Goal: Task Accomplishment & Management: Manage account settings

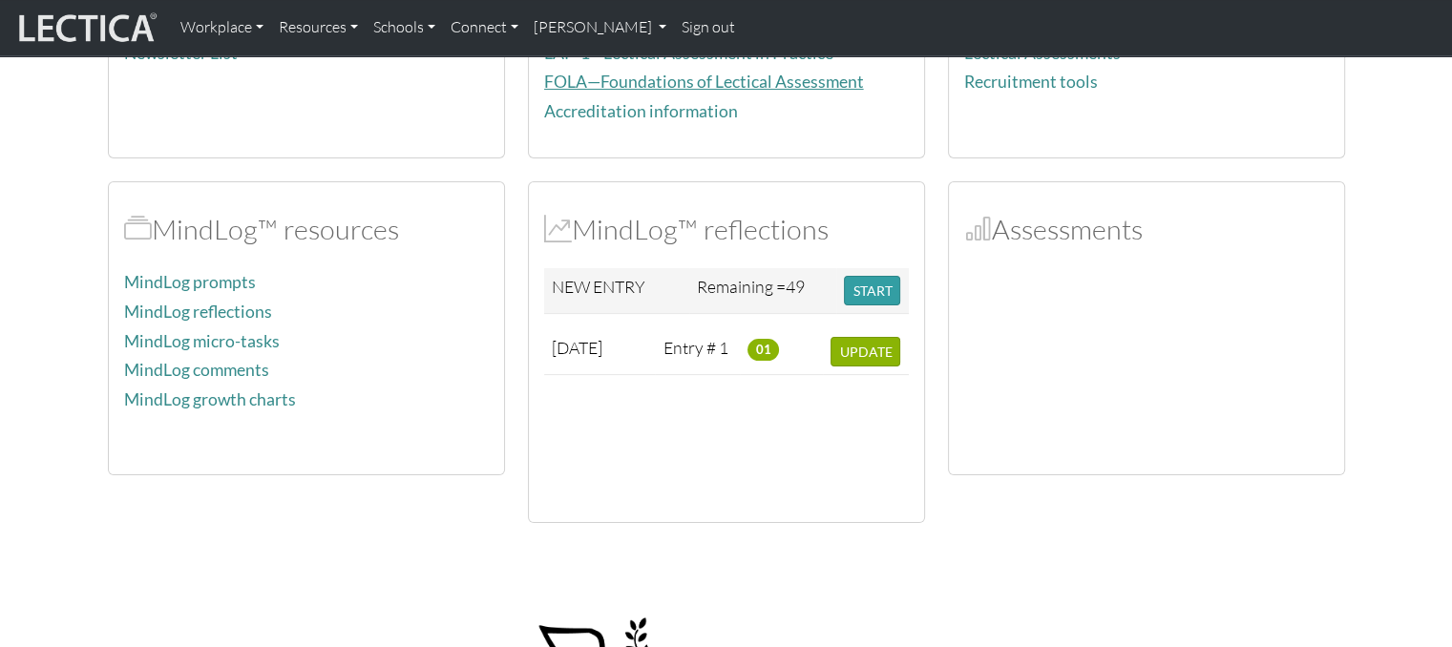
scroll to position [334, 0]
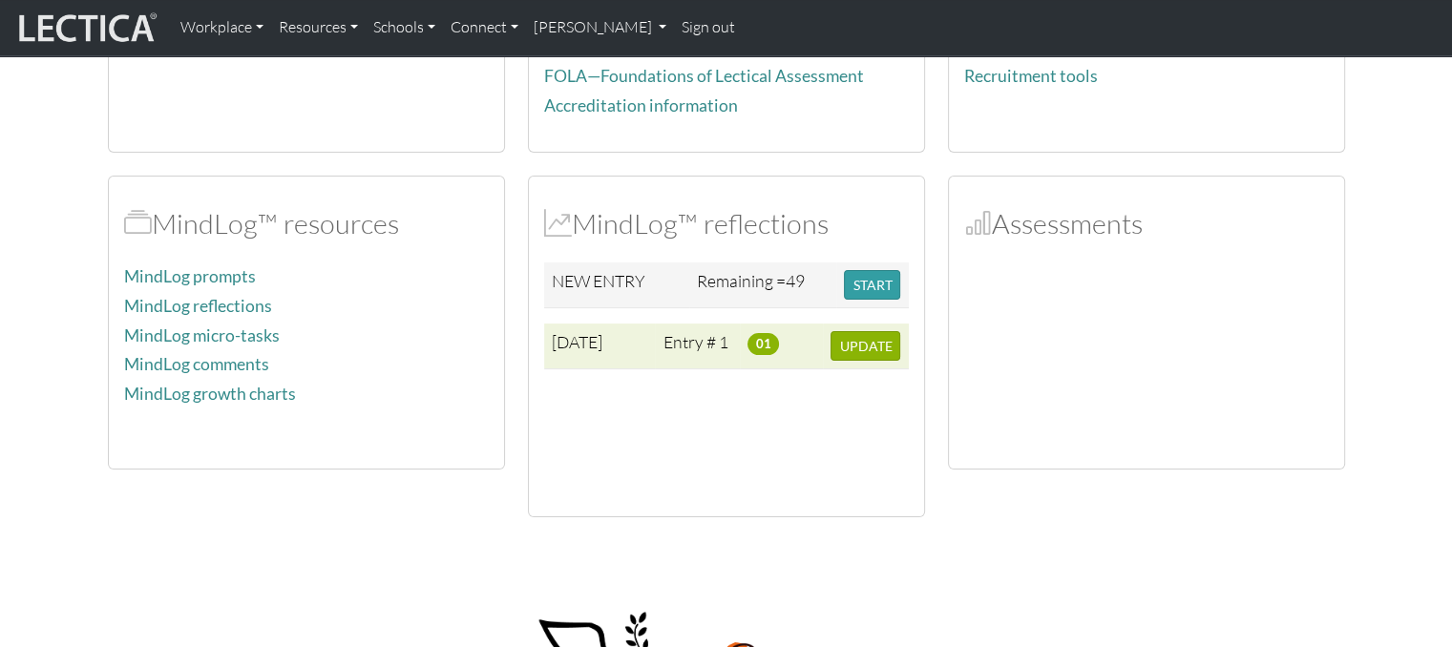
click at [602, 339] on span "[DATE]" at bounding box center [577, 341] width 51 height 21
click at [873, 347] on span "UPDATE" at bounding box center [865, 346] width 52 height 16
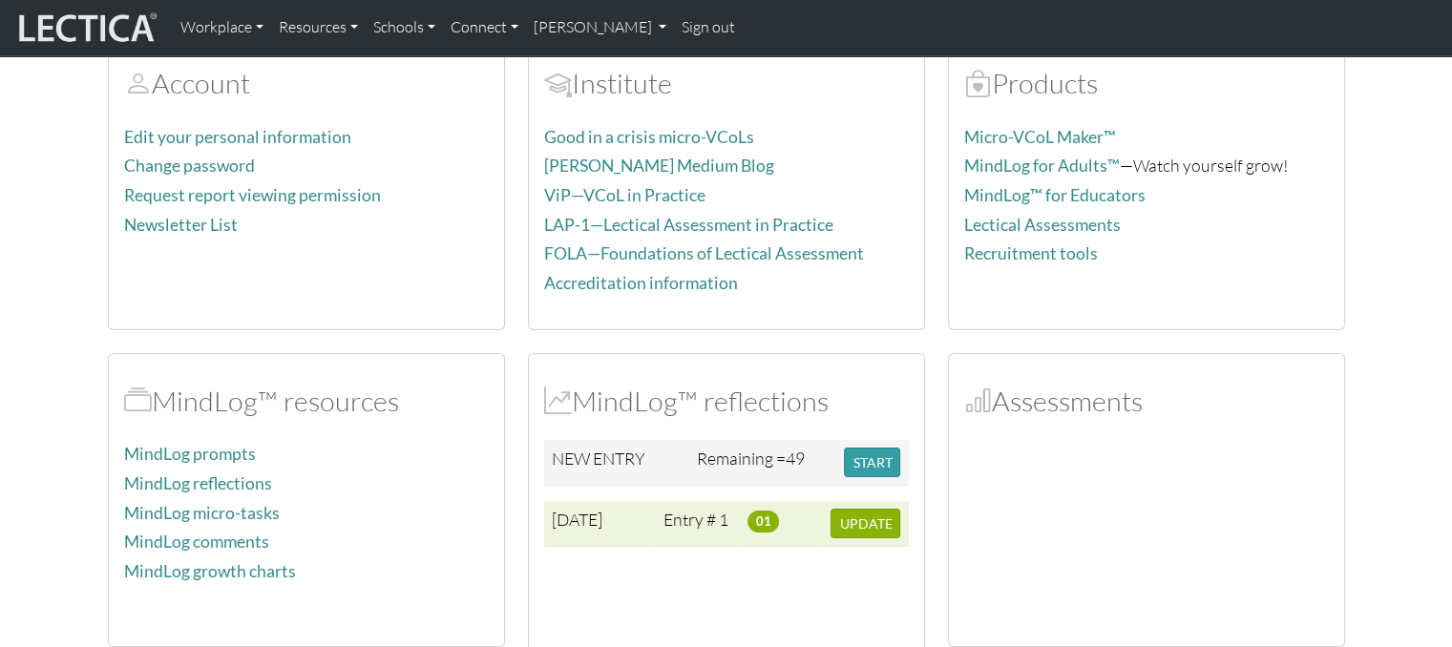
scroll to position [0, 0]
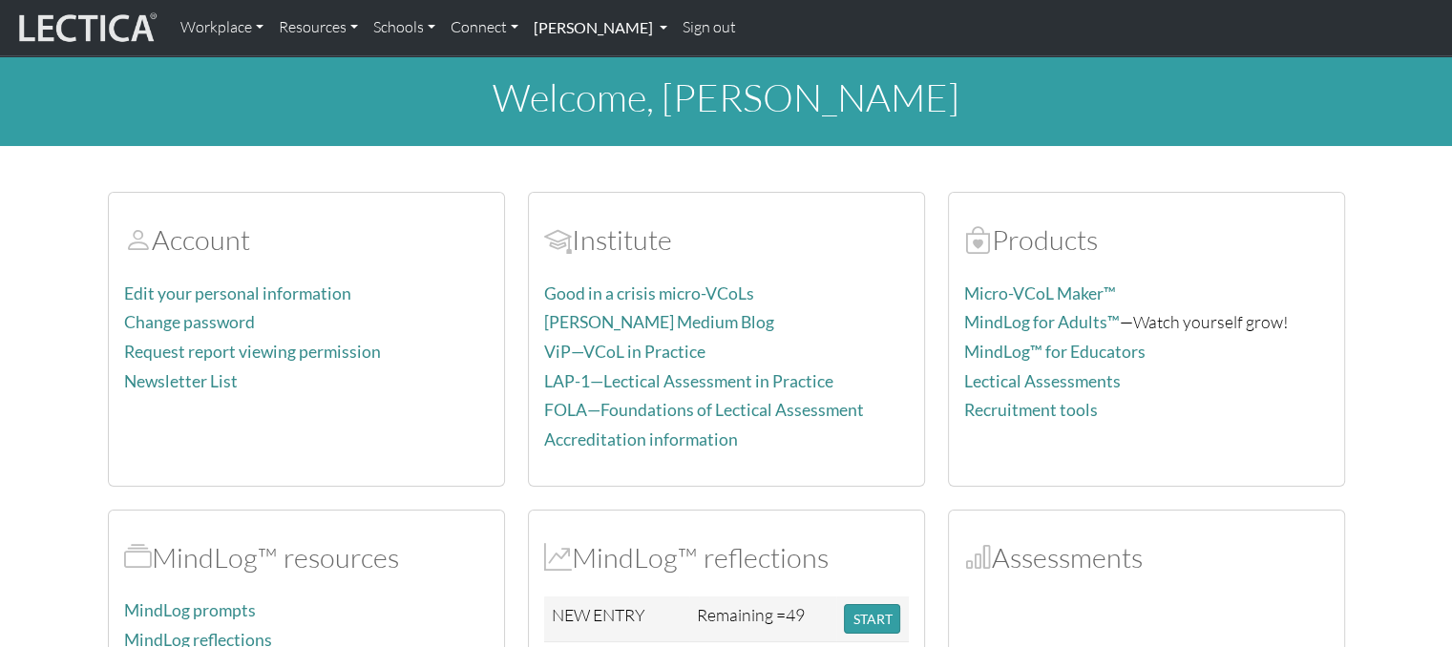
click at [604, 25] on link "[PERSON_NAME]" at bounding box center [600, 28] width 149 height 40
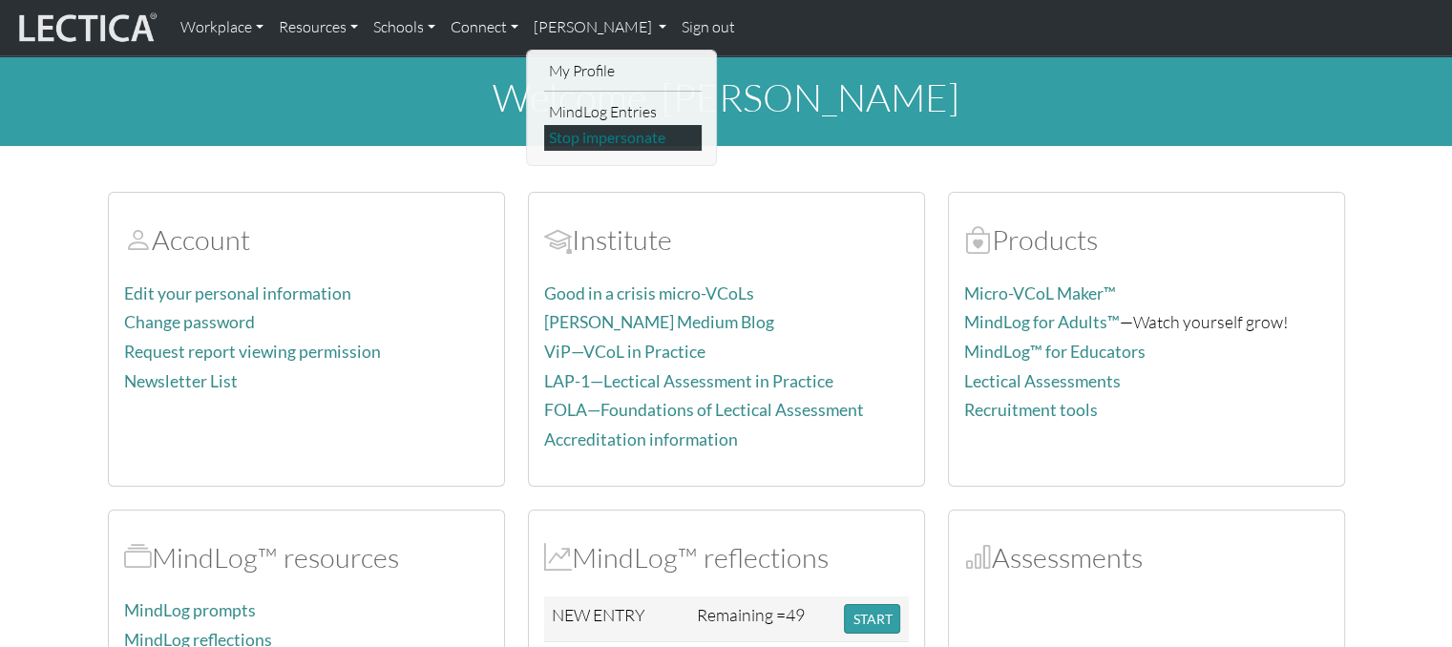
click at [622, 142] on link "Stop impersonate" at bounding box center [622, 138] width 157 height 26
